Goal: Task Accomplishment & Management: Use online tool/utility

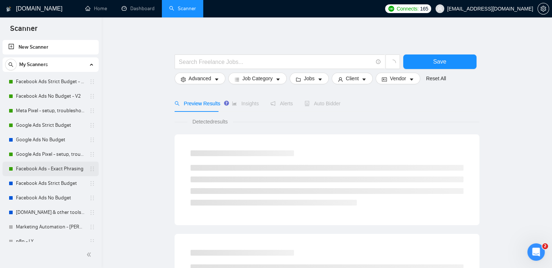
click at [57, 168] on link "Facebook Ads - Exact Phrasing" at bounding box center [50, 168] width 69 height 15
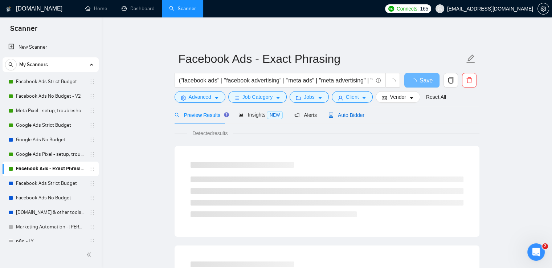
click at [335, 118] on span "Auto Bidder" at bounding box center [346, 115] width 36 height 6
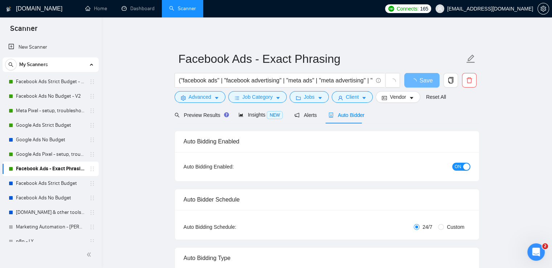
radio input "false"
radio input "true"
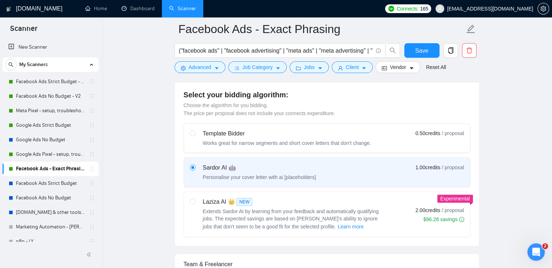
scroll to position [254, 0]
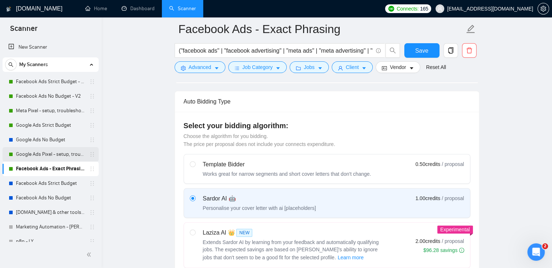
click at [35, 153] on link "Google Ads Pixel - setup, troubleshooting, tracking" at bounding box center [50, 154] width 69 height 15
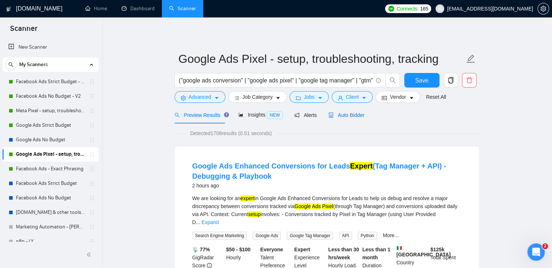
click at [338, 113] on span "Auto Bidder" at bounding box center [346, 115] width 36 height 6
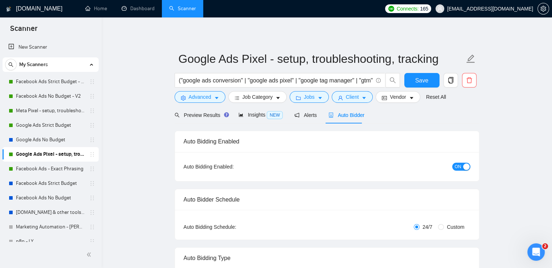
radio input "false"
radio input "true"
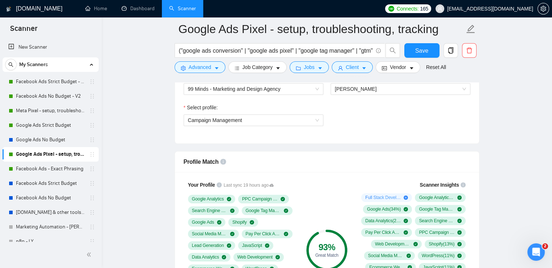
scroll to position [544, 0]
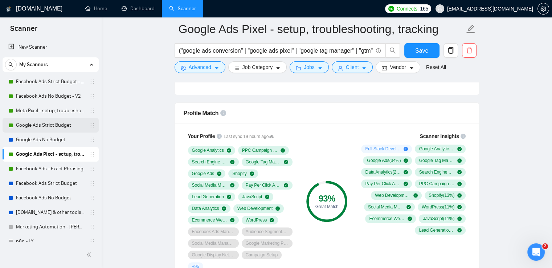
click at [42, 124] on link "Google Ads Strict Budget" at bounding box center [50, 125] width 69 height 15
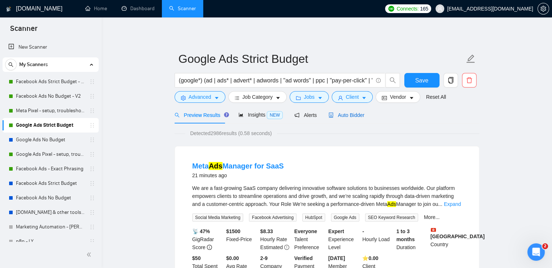
click at [343, 113] on span "Auto Bidder" at bounding box center [346, 115] width 36 height 6
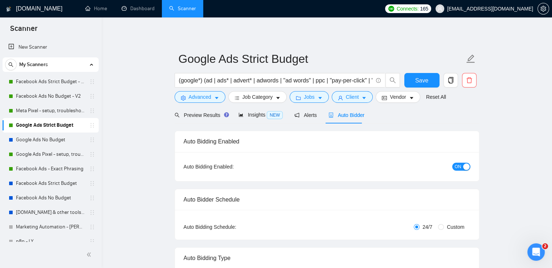
radio input "false"
radio input "true"
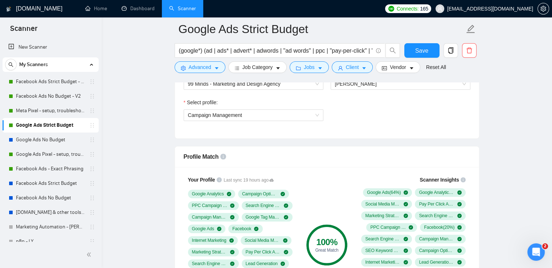
scroll to position [544, 0]
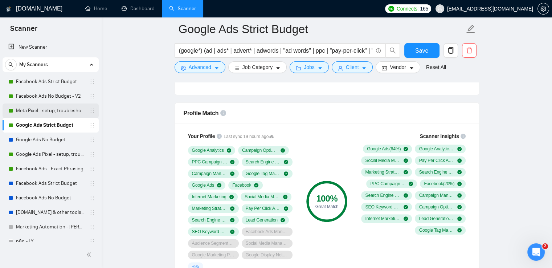
click at [57, 106] on link "Meta Pixel - setup, troubleshooting, tracking" at bounding box center [50, 110] width 69 height 15
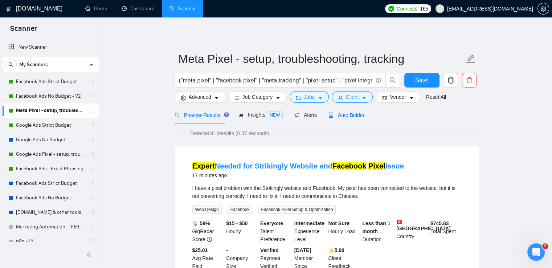
drag, startPoint x: 341, startPoint y: 116, endPoint x: 492, endPoint y: 119, distance: 151.6
click at [341, 115] on span "Auto Bidder" at bounding box center [346, 115] width 36 height 6
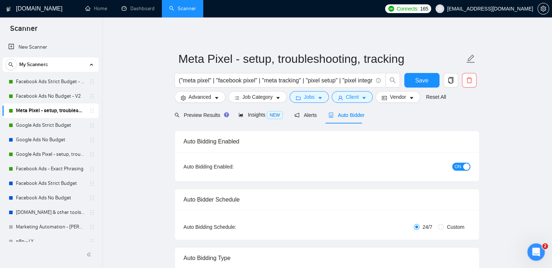
radio input "false"
radio input "true"
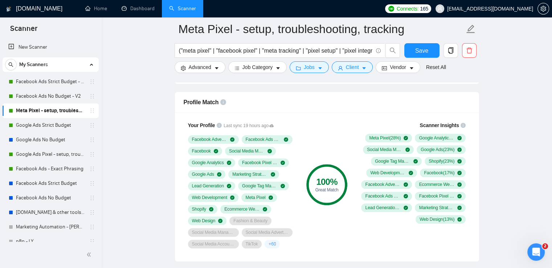
scroll to position [580, 0]
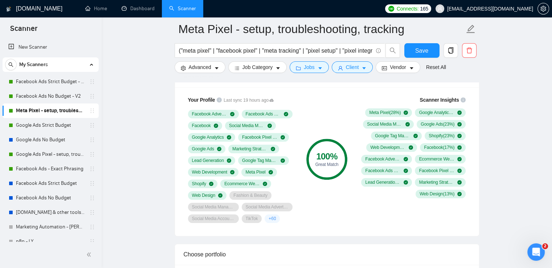
drag, startPoint x: 48, startPoint y: 93, endPoint x: 377, endPoint y: 105, distance: 329.1
click at [48, 92] on link "Facebook Ads No Budget - V2" at bounding box center [50, 96] width 69 height 15
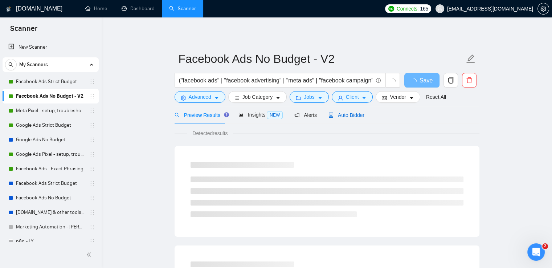
click at [344, 117] on span "Auto Bidder" at bounding box center [346, 115] width 36 height 6
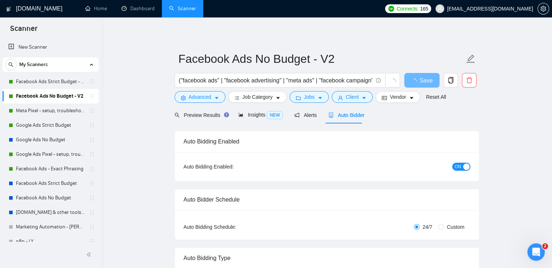
radio input "false"
radio input "true"
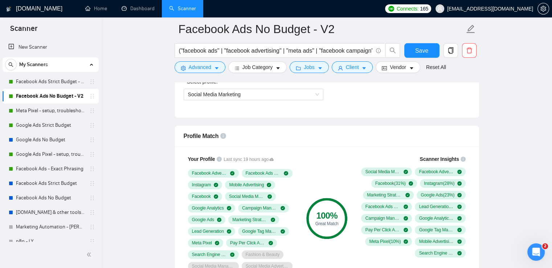
scroll to position [544, 0]
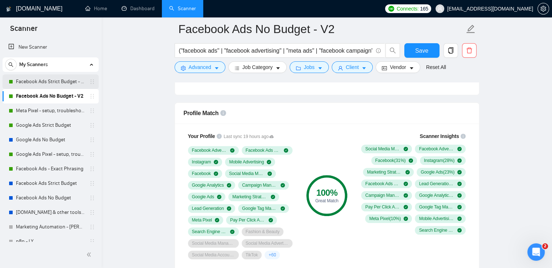
click at [51, 86] on link "Facebook Ads Strict Budget - V2" at bounding box center [50, 81] width 69 height 15
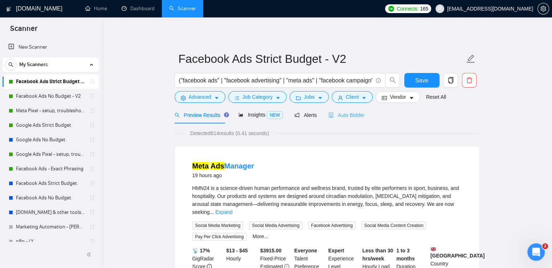
click at [344, 110] on div "Auto Bidder" at bounding box center [346, 114] width 36 height 17
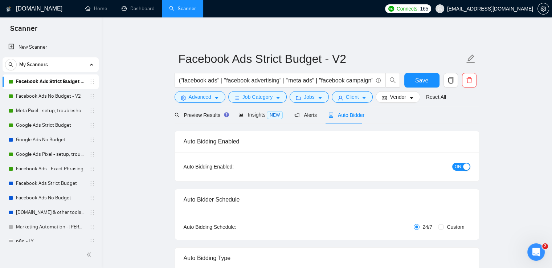
radio input "false"
radio input "true"
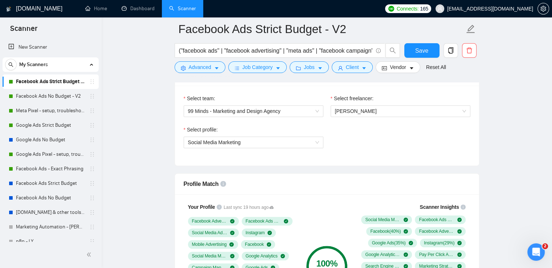
scroll to position [544, 0]
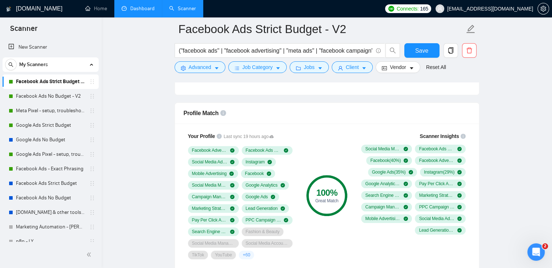
click at [142, 12] on link "Dashboard" at bounding box center [137, 8] width 33 height 6
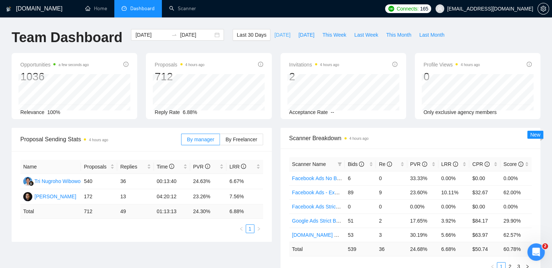
click at [274, 35] on span "[DATE]" at bounding box center [282, 35] width 16 height 8
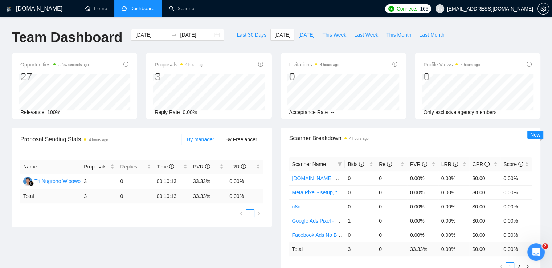
click at [240, 132] on div "By manager By Freelancer" at bounding box center [222, 139] width 82 height 23
click at [244, 136] on span "By Freelancer" at bounding box center [241, 139] width 32 height 6
click at [220, 141] on input "By Freelancer" at bounding box center [220, 141] width 0 height 0
click at [303, 32] on span "[DATE]" at bounding box center [306, 35] width 16 height 8
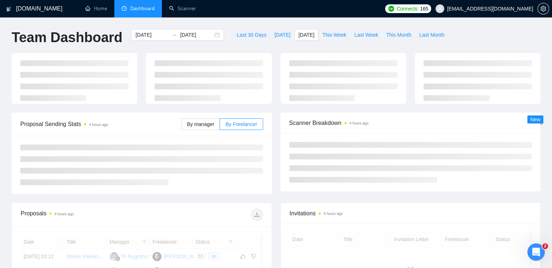
type input "[DATE]"
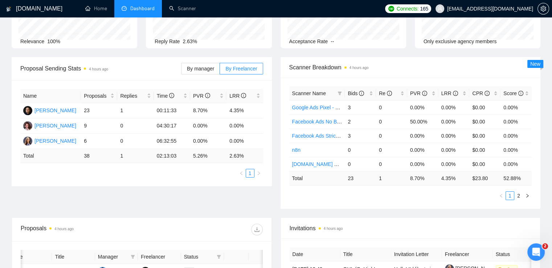
scroll to position [73, 0]
